Goal: Information Seeking & Learning: Learn about a topic

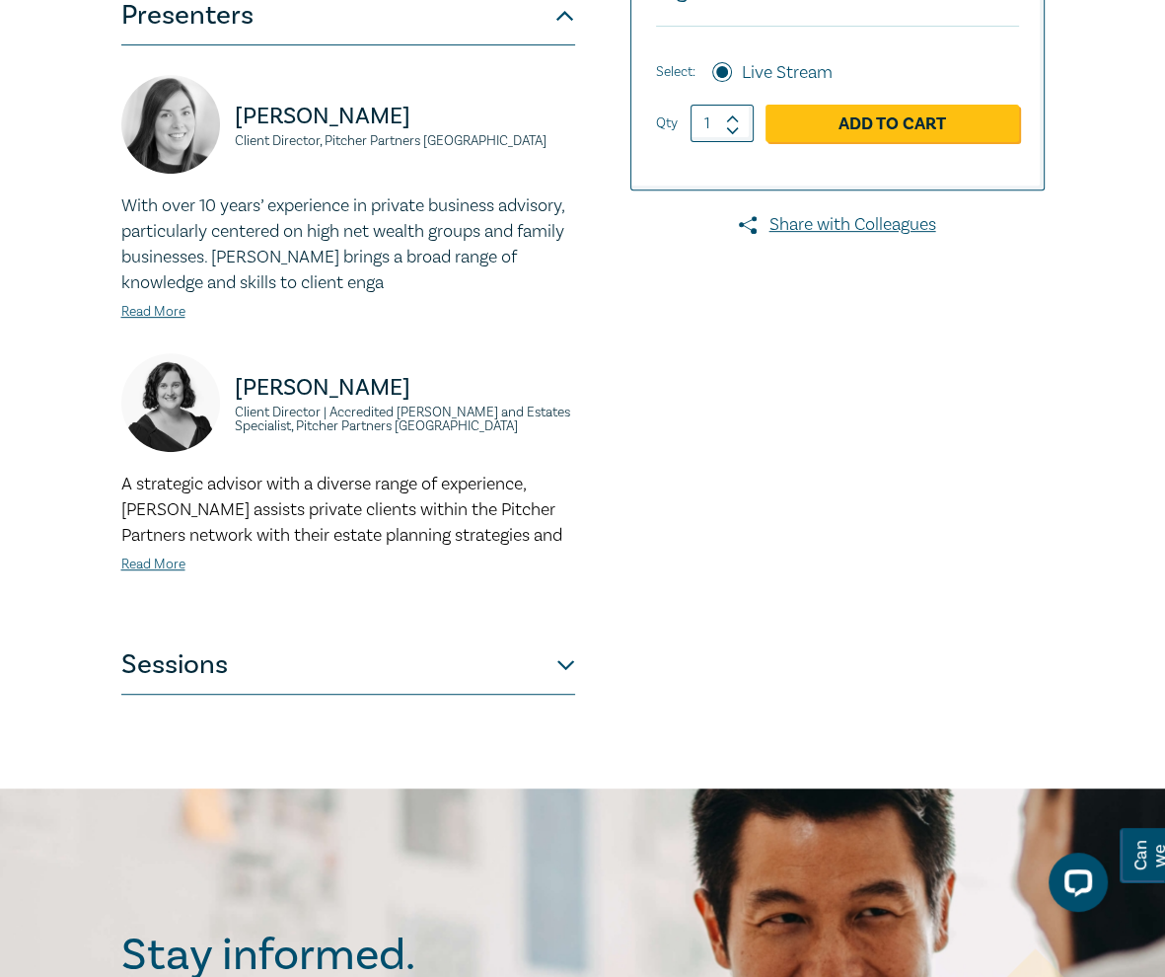
scroll to position [579, 0]
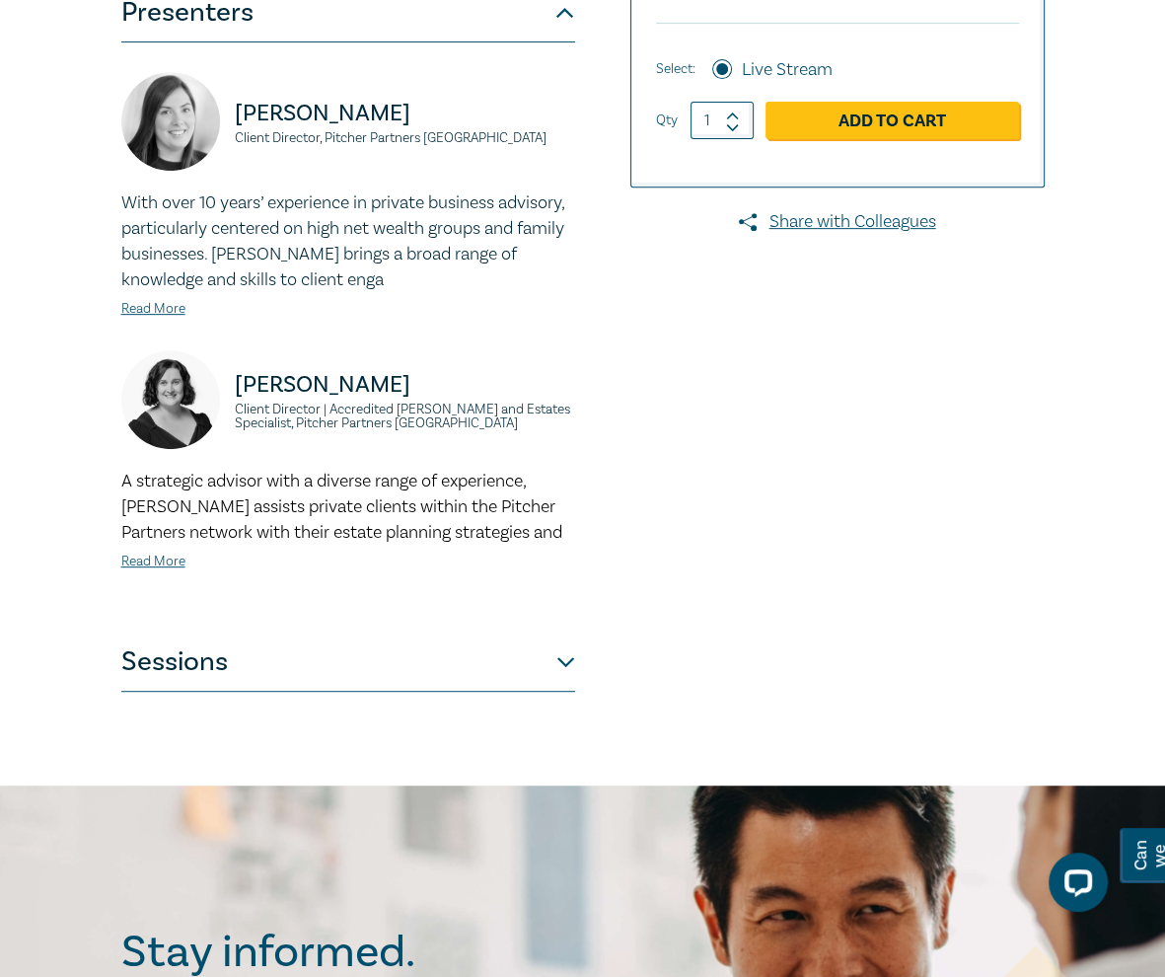
click at [411, 675] on button "Sessions" at bounding box center [348, 661] width 454 height 59
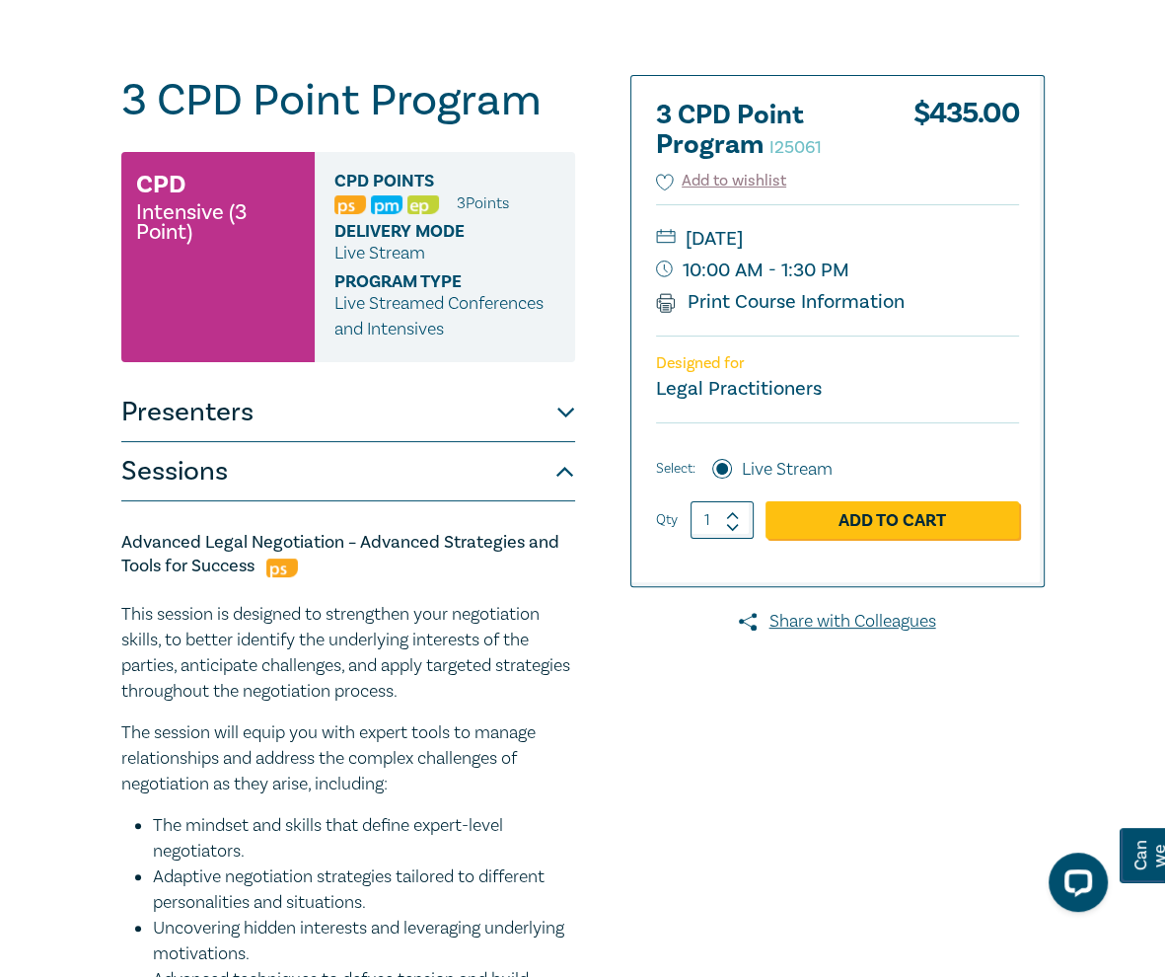
scroll to position [179, 0]
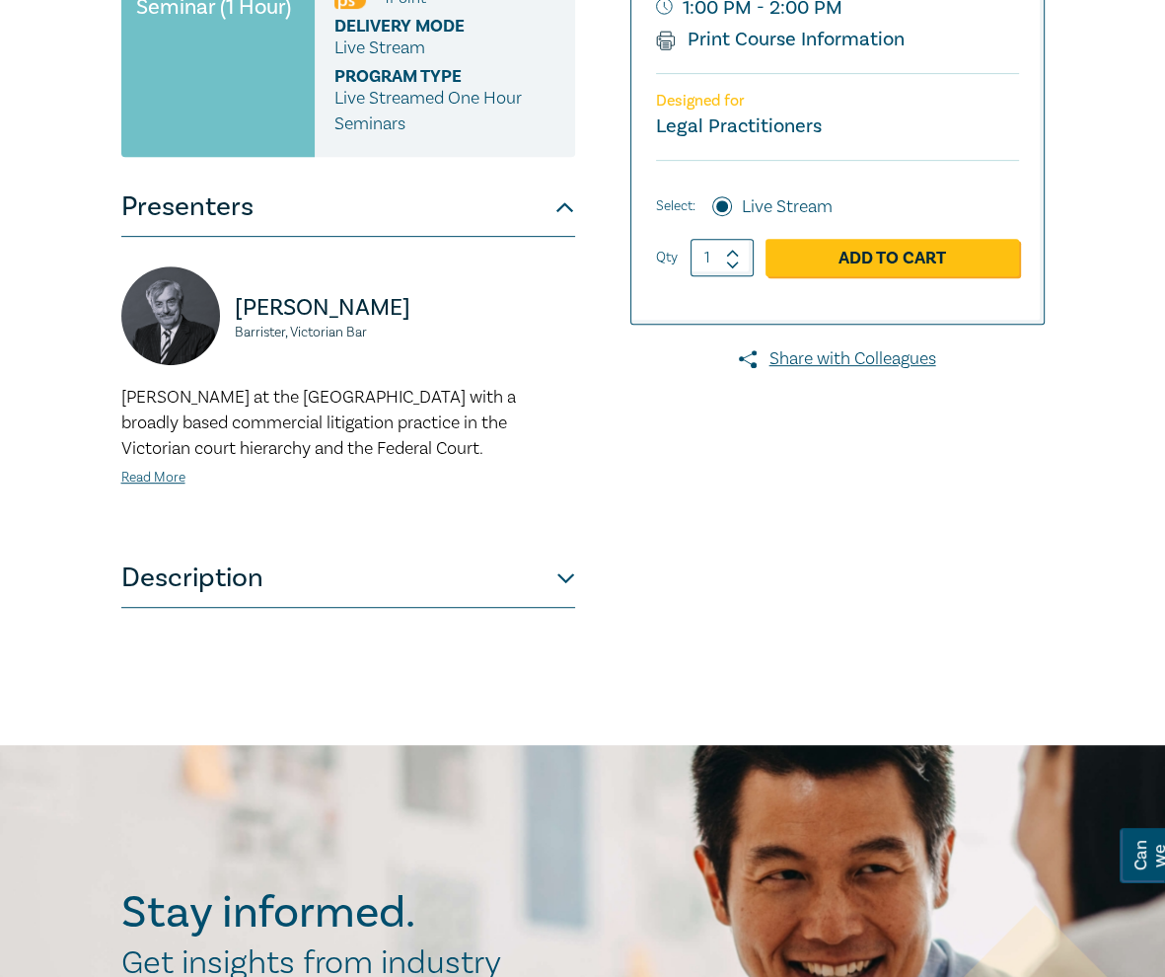
scroll to position [592, 0]
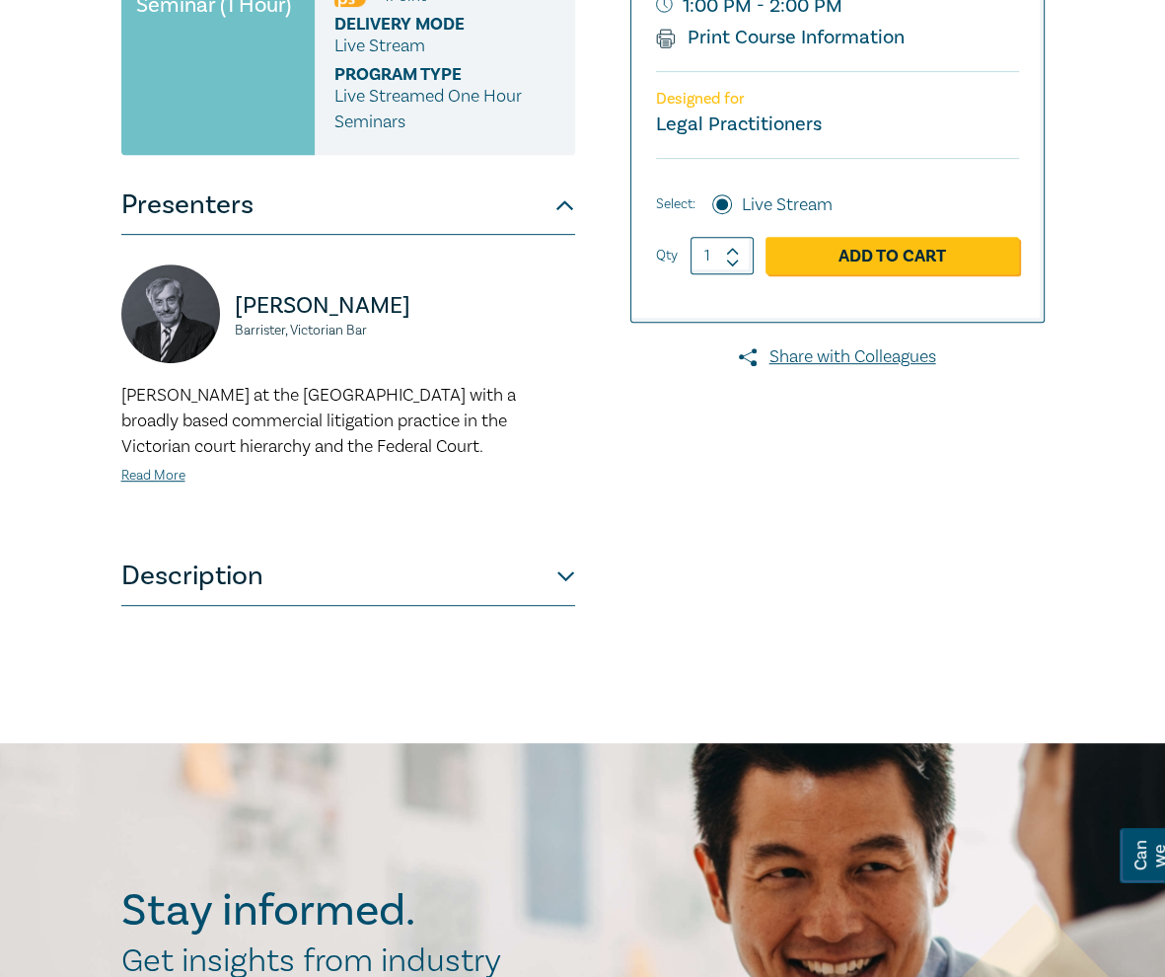
click at [478, 591] on button "Description" at bounding box center [348, 576] width 454 height 59
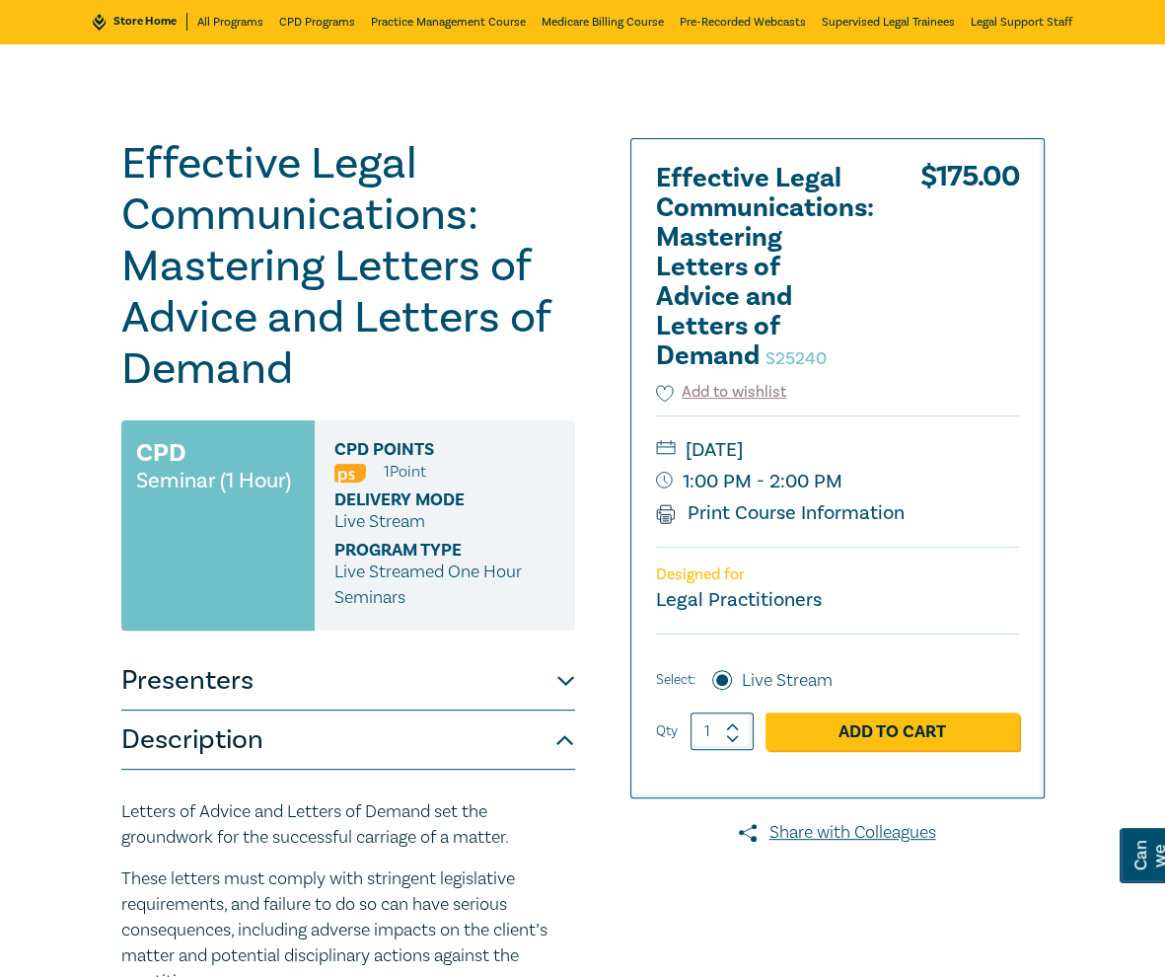
scroll to position [115, 0]
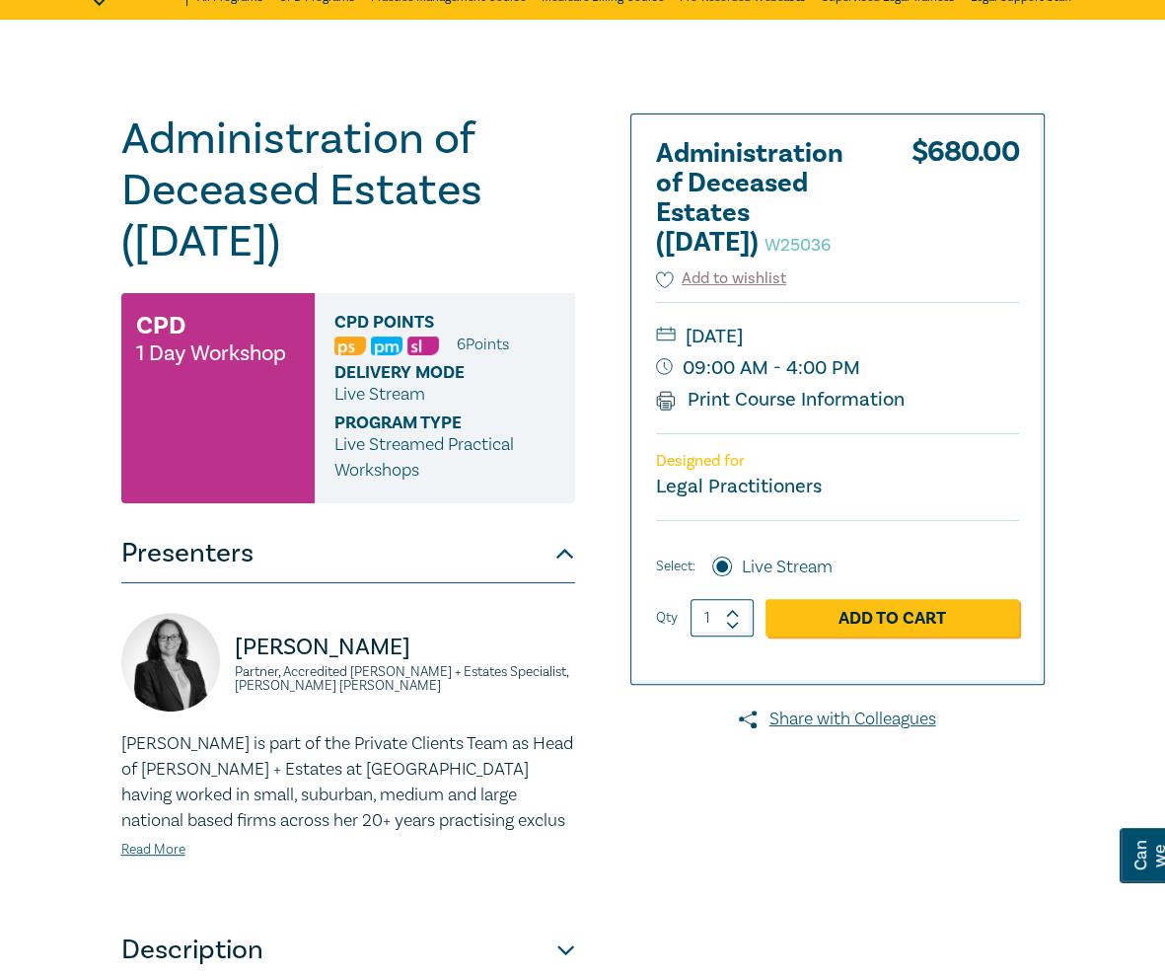
scroll to position [125, 0]
